Goal: Find specific page/section: Find specific page/section

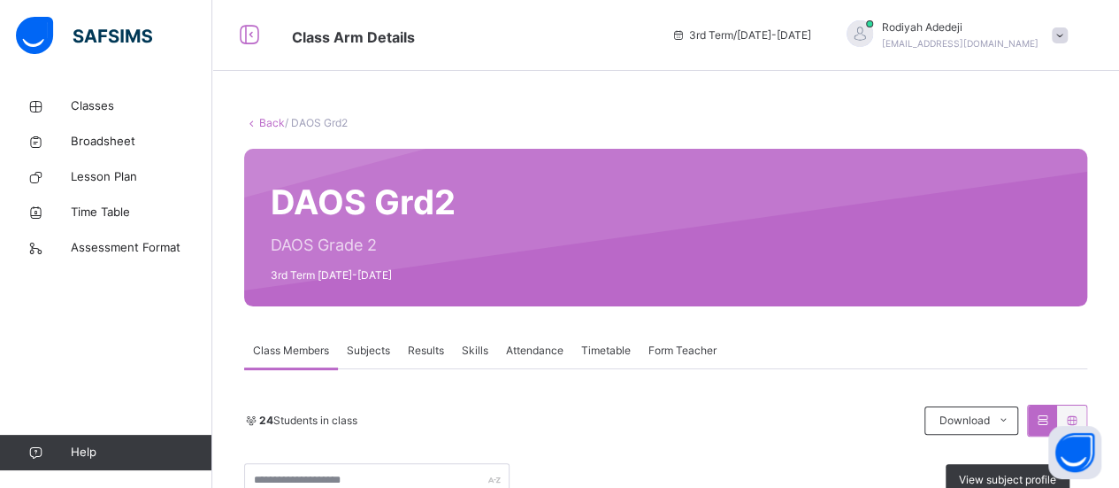
click at [432, 355] on span "Results" at bounding box center [426, 350] width 36 height 16
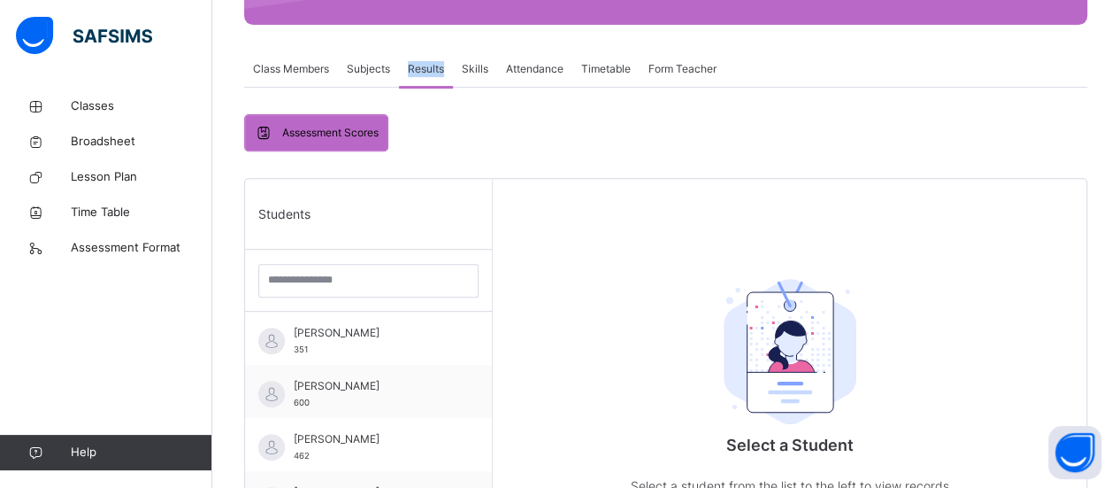
scroll to position [282, 0]
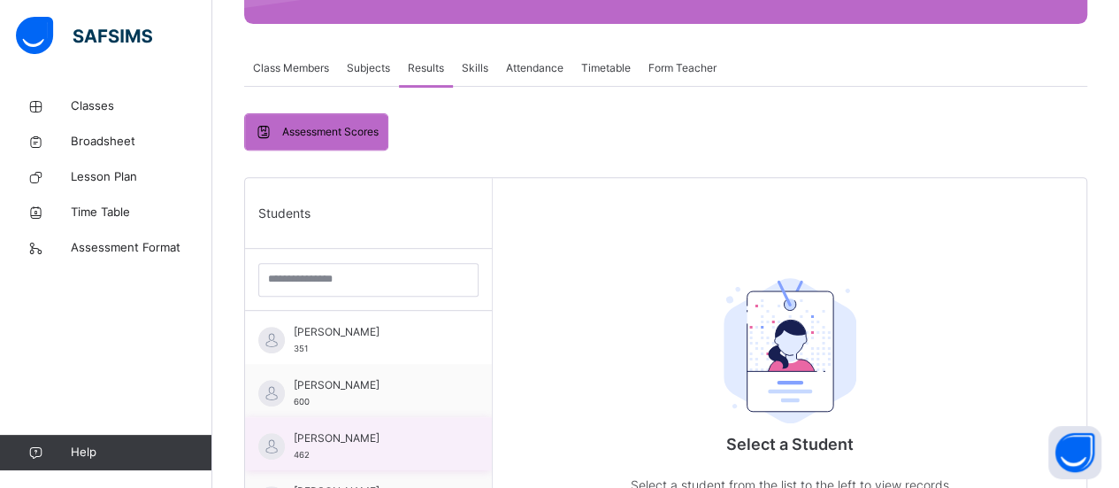
click at [317, 446] on span "[PERSON_NAME]" at bounding box center [373, 438] width 158 height 16
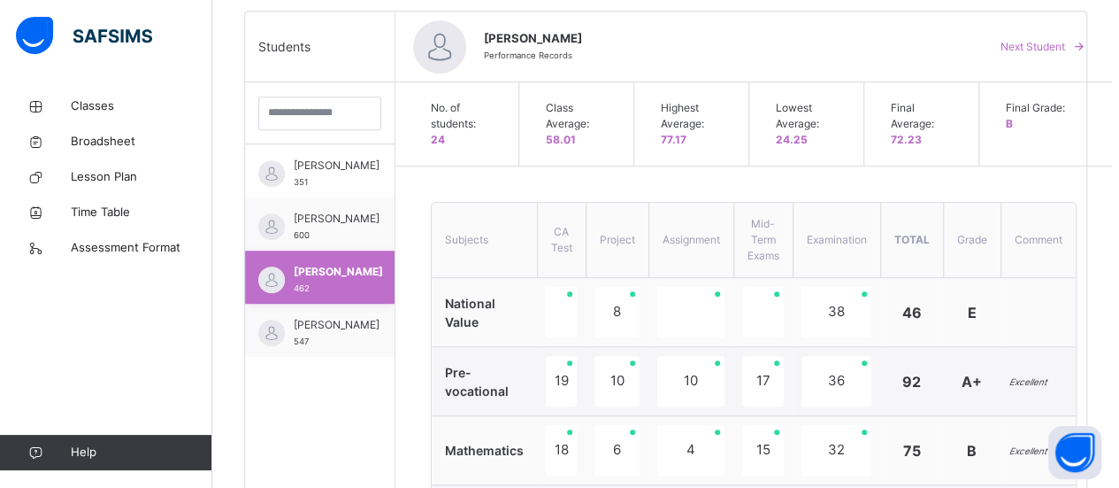
scroll to position [449, 0]
click at [311, 332] on span "[PERSON_NAME]" at bounding box center [337, 324] width 86 height 16
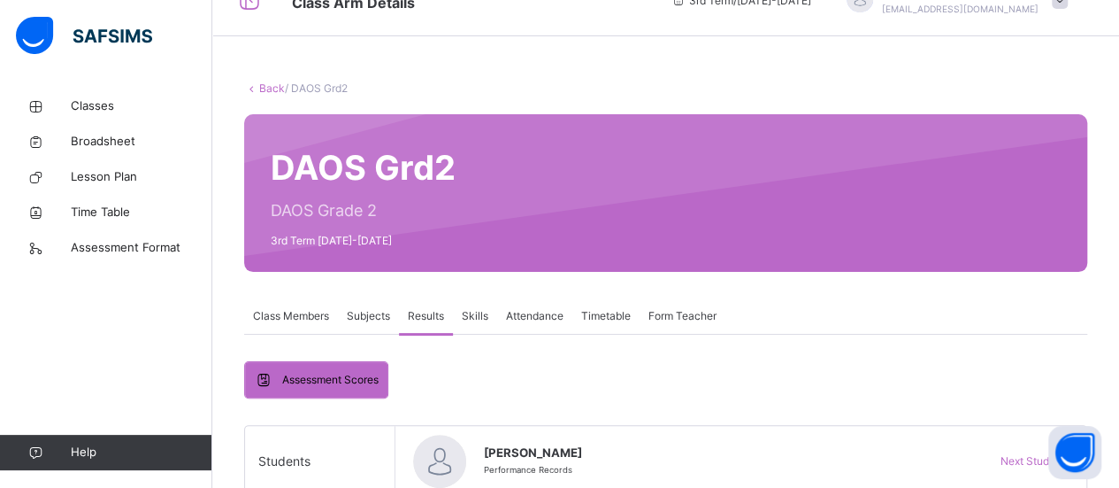
scroll to position [32, 0]
